Goal: Check status: Check status

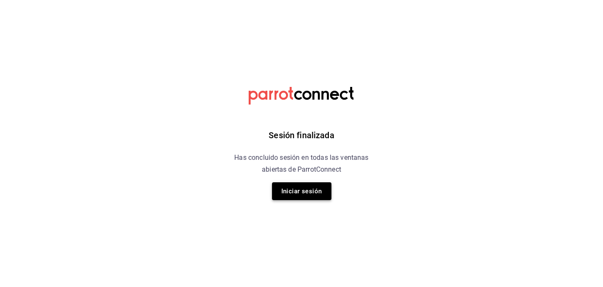
click at [310, 197] on button "Iniciar sesión" at bounding box center [301, 191] width 59 height 18
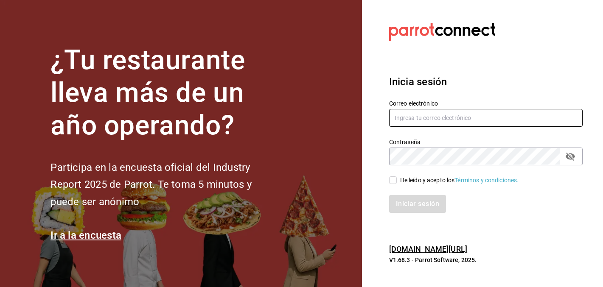
click at [454, 117] on input "text" at bounding box center [485, 118] width 193 height 18
type input "christy.ponce95@hotmail.com"
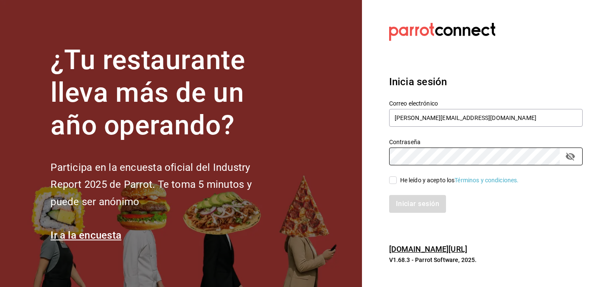
click at [416, 185] on div "Iniciar sesión" at bounding box center [481, 199] width 204 height 28
click at [420, 183] on div "He leído y acepto los Términos y condiciones." at bounding box center [459, 180] width 119 height 9
click at [397, 183] on input "He leído y acepto los Términos y condiciones." at bounding box center [393, 180] width 8 height 8
checkbox input "true"
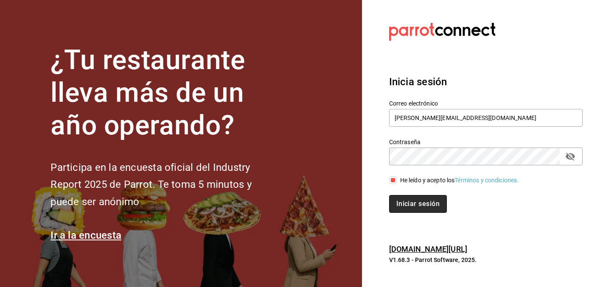
click at [420, 212] on button "Iniciar sesión" at bounding box center [418, 204] width 58 height 18
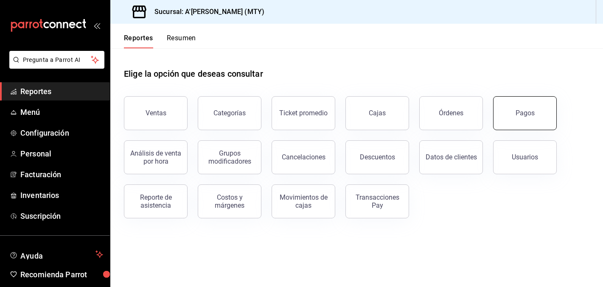
click at [526, 114] on div "Pagos" at bounding box center [524, 113] width 19 height 8
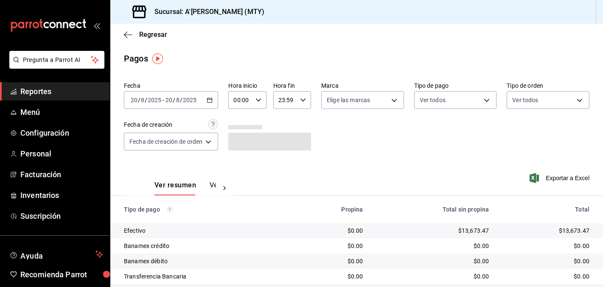
click at [208, 102] on \(Stroke\) "button" at bounding box center [209, 100] width 5 height 5
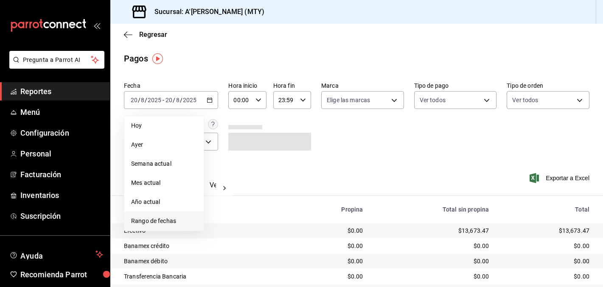
click at [177, 223] on span "Rango de fechas" at bounding box center [164, 221] width 66 height 9
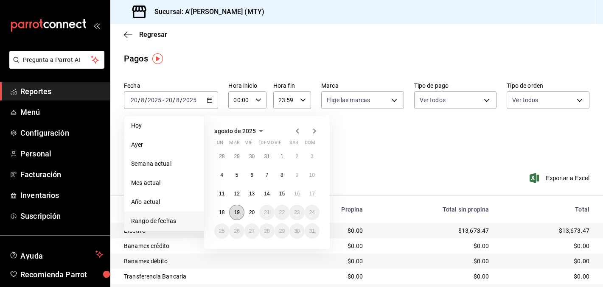
click at [238, 211] on abbr "19" at bounding box center [237, 213] width 6 height 6
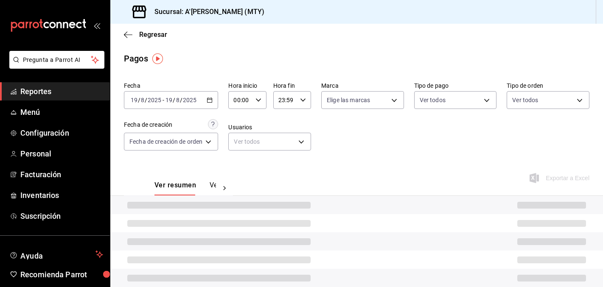
click at [446, 157] on div "Fecha 2025-08-19 19 / 8 / 2025 - 2025-08-19 19 / 8 / 2025 Hora inicio 00:00 Hor…" at bounding box center [356, 119] width 465 height 82
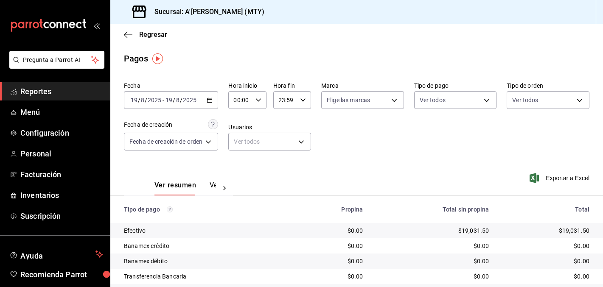
scroll to position [41, 0]
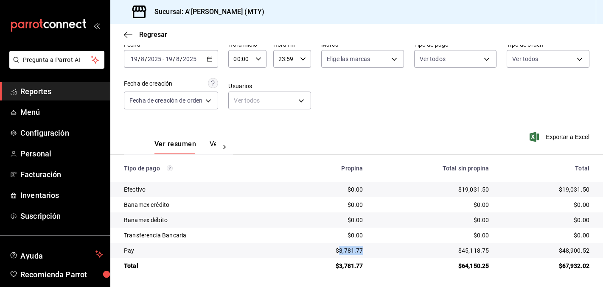
drag, startPoint x: 339, startPoint y: 250, endPoint x: 369, endPoint y: 251, distance: 30.1
click at [369, 251] on td "$3,781.77" at bounding box center [327, 250] width 86 height 15
copy div "3,781.77"
